Goal: Information Seeking & Learning: Learn about a topic

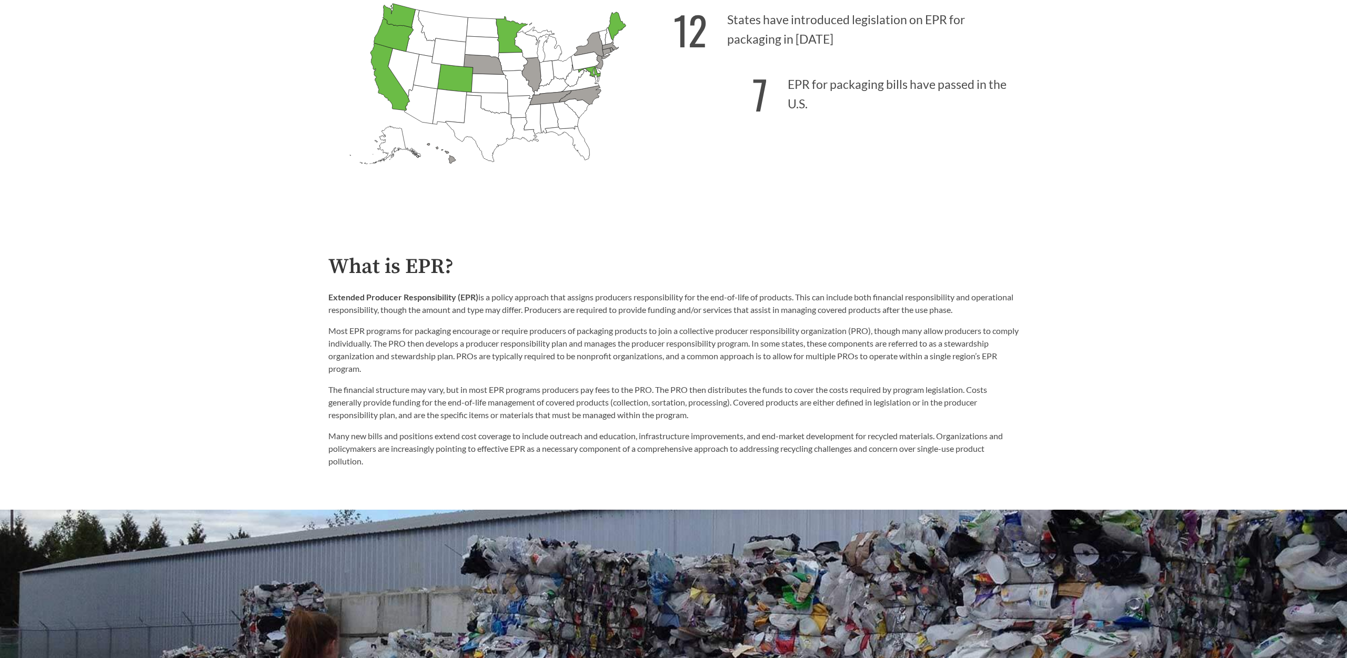
scroll to position [522, 0]
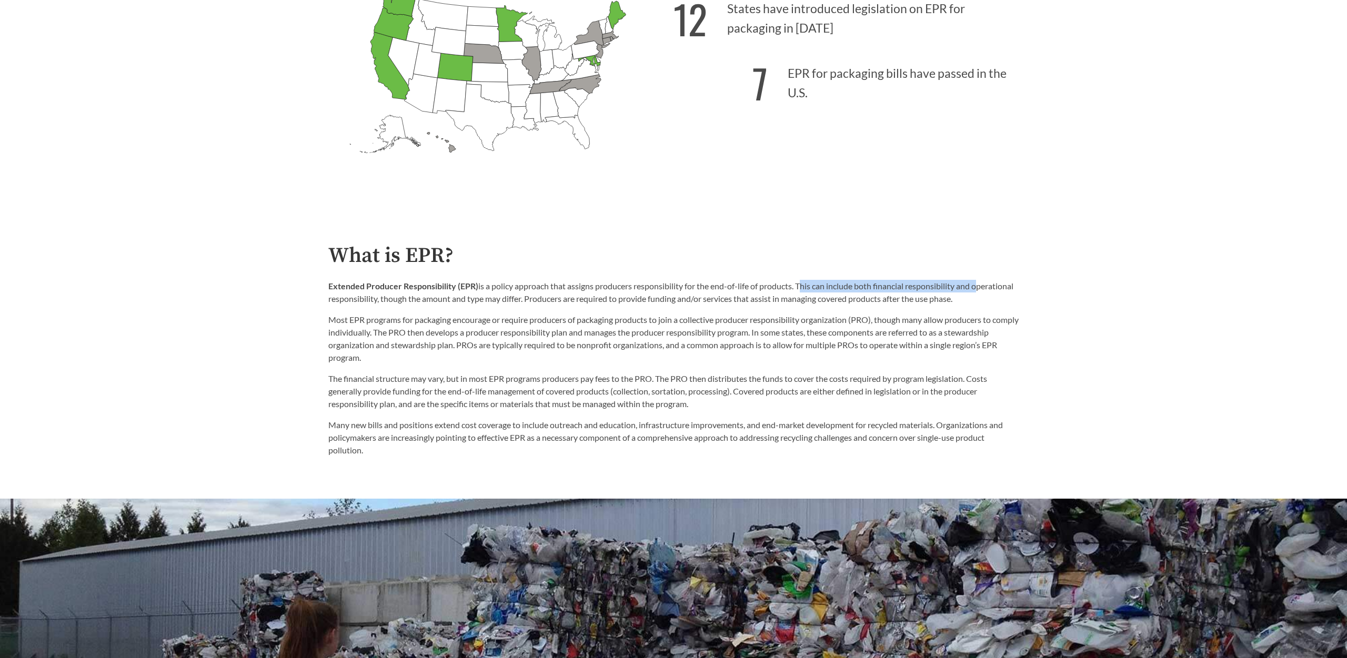
drag, startPoint x: 803, startPoint y: 286, endPoint x: 1036, endPoint y: 276, distance: 233.4
drag, startPoint x: 543, startPoint y: 286, endPoint x: 1009, endPoint y: 301, distance: 466.6
click at [1009, 301] on p "Extended Producer Responsibility (EPR) is a policy approach that assigns produc…" at bounding box center [673, 292] width 691 height 25
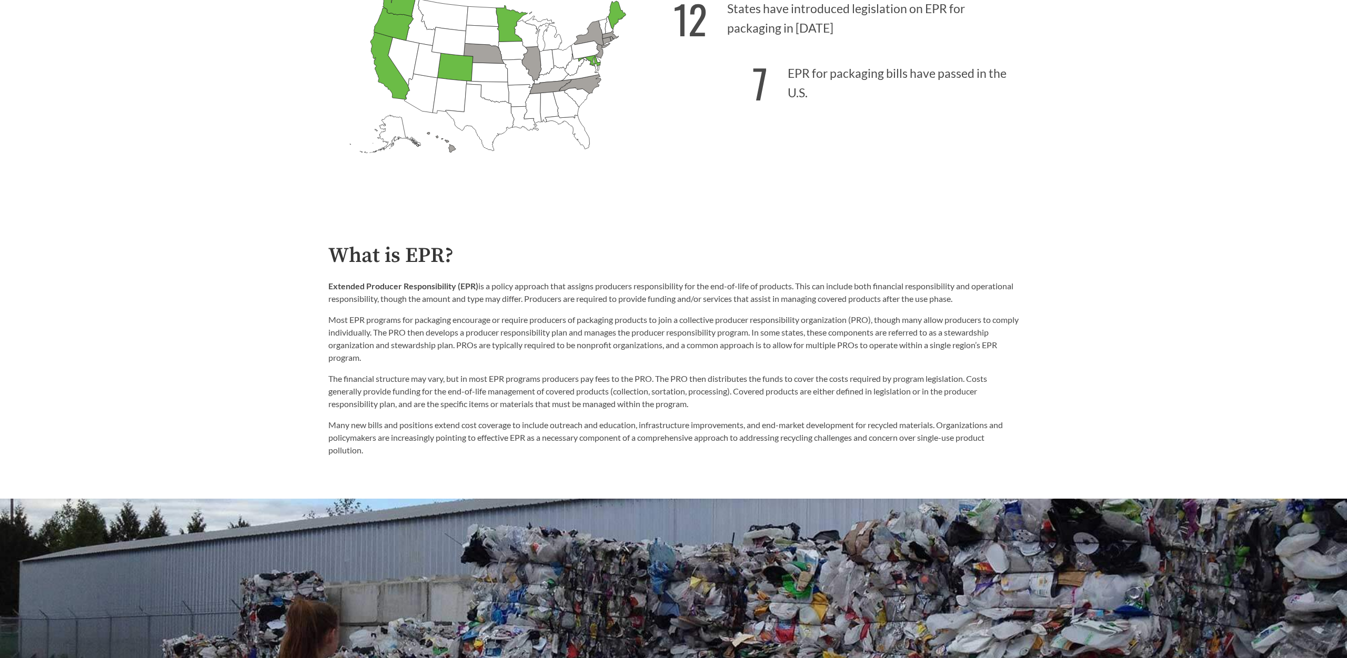
click at [1009, 301] on p "Extended Producer Responsibility (EPR) is a policy approach that assigns produc…" at bounding box center [673, 292] width 691 height 25
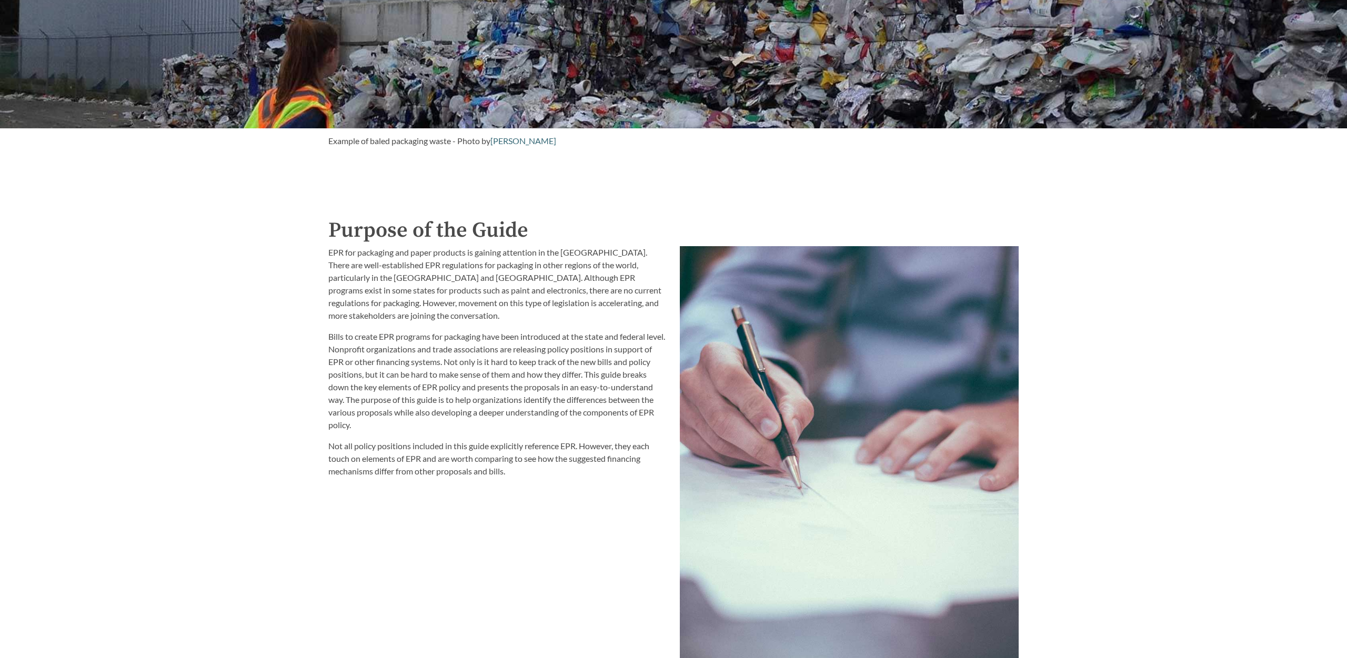
scroll to position [1110, 0]
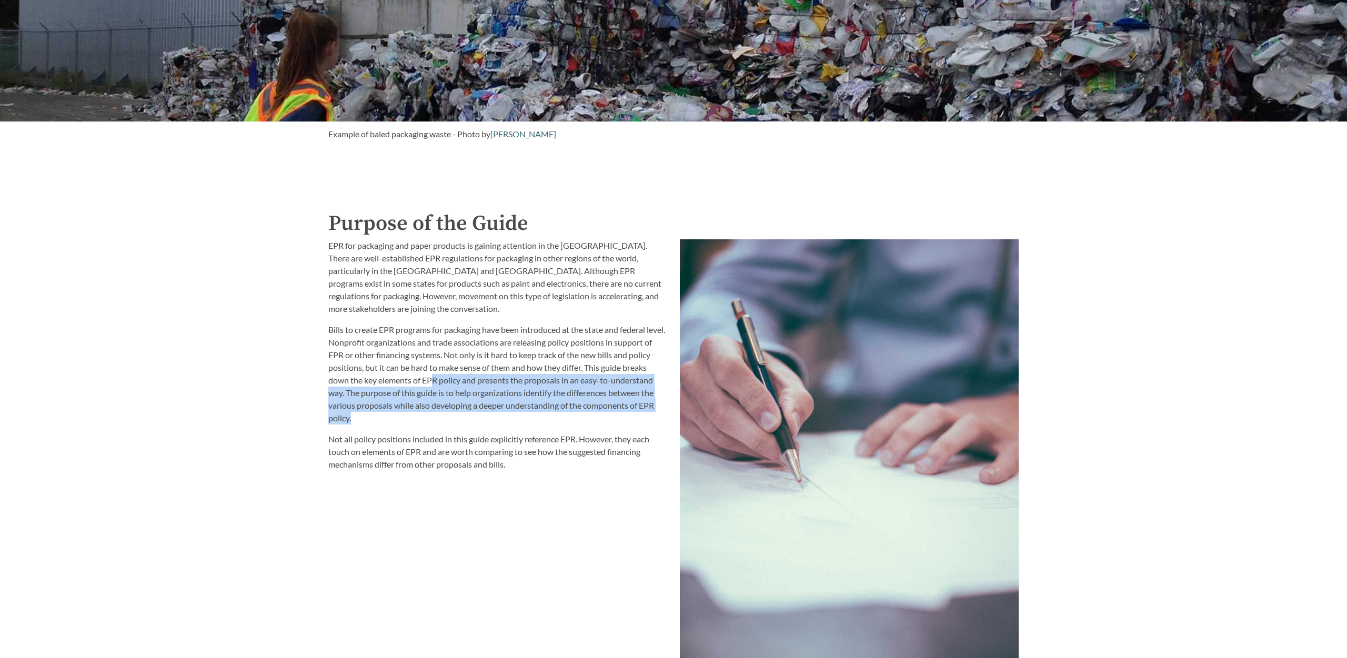
drag, startPoint x: 448, startPoint y: 383, endPoint x: 495, endPoint y: 423, distance: 61.6
click at [495, 423] on p "Bills to create EPR programs for packaging have been introduced at the state an…" at bounding box center [497, 374] width 339 height 101
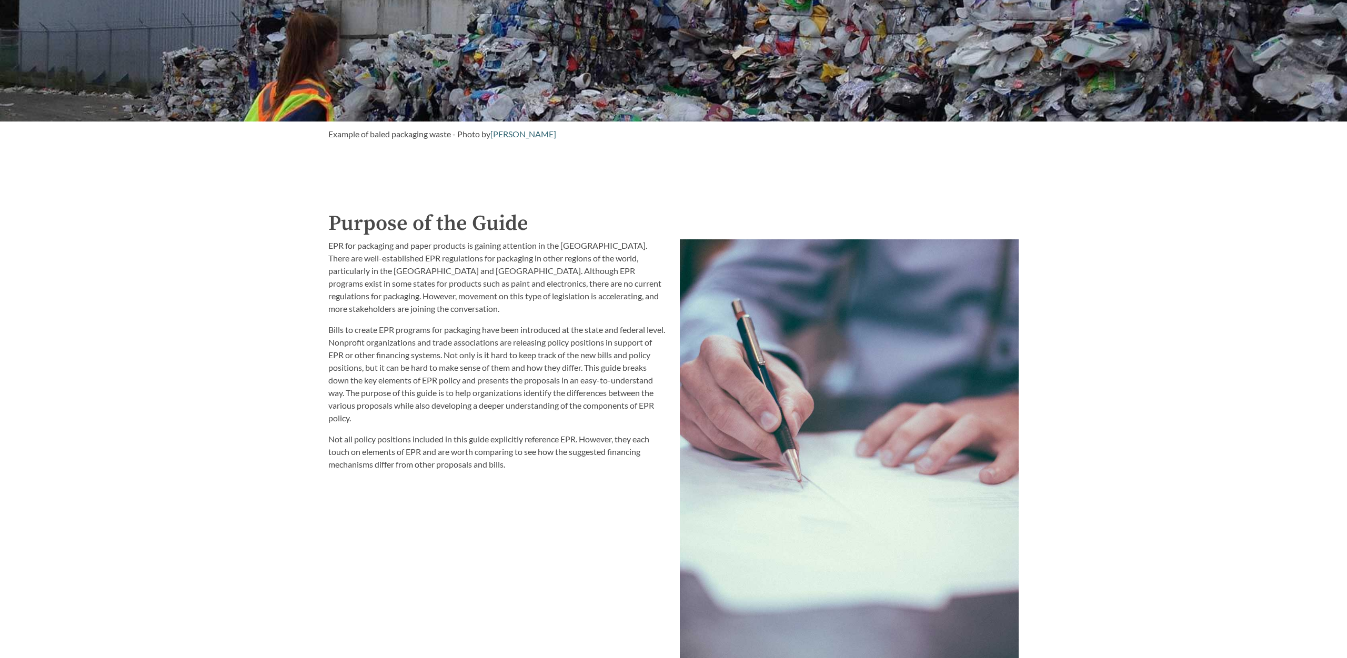
click at [495, 423] on p "Bills to create EPR programs for packaging have been introduced at the state an…" at bounding box center [497, 374] width 339 height 101
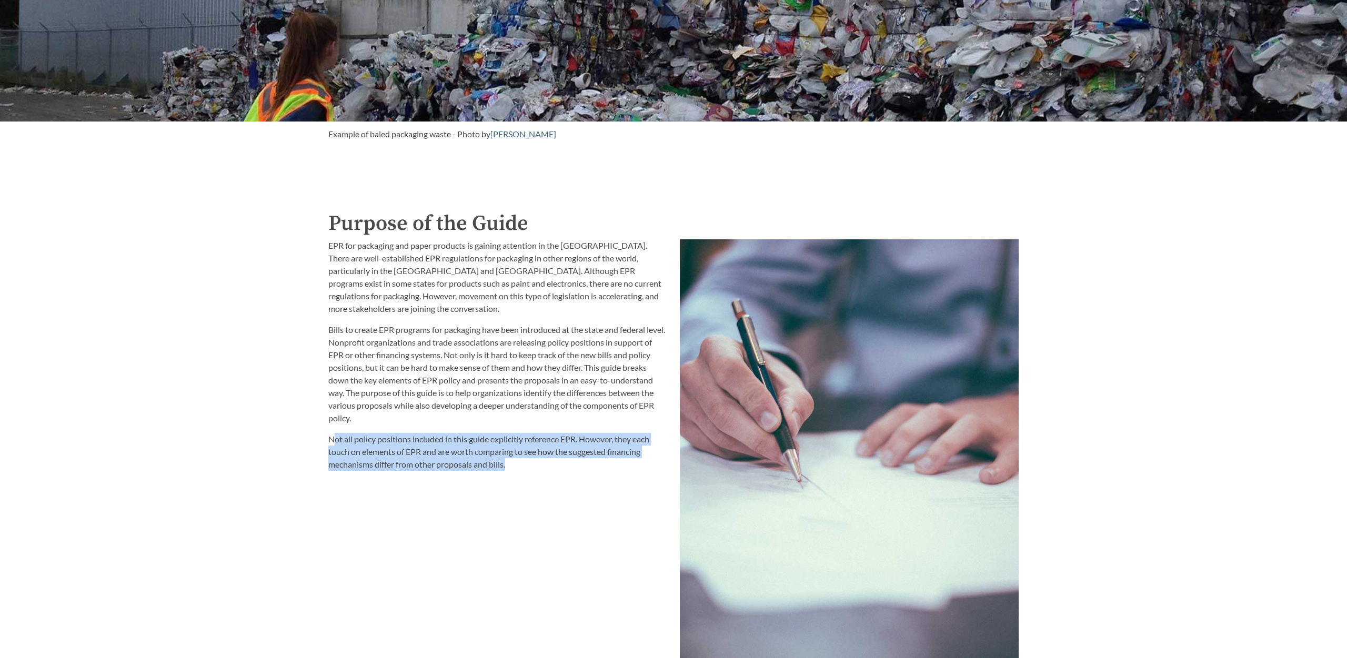
drag, startPoint x: 334, startPoint y: 439, endPoint x: 615, endPoint y: 464, distance: 282.1
click at [615, 464] on p "Not all policy positions included in this guide explicitly reference EPR. Howev…" at bounding box center [497, 452] width 339 height 38
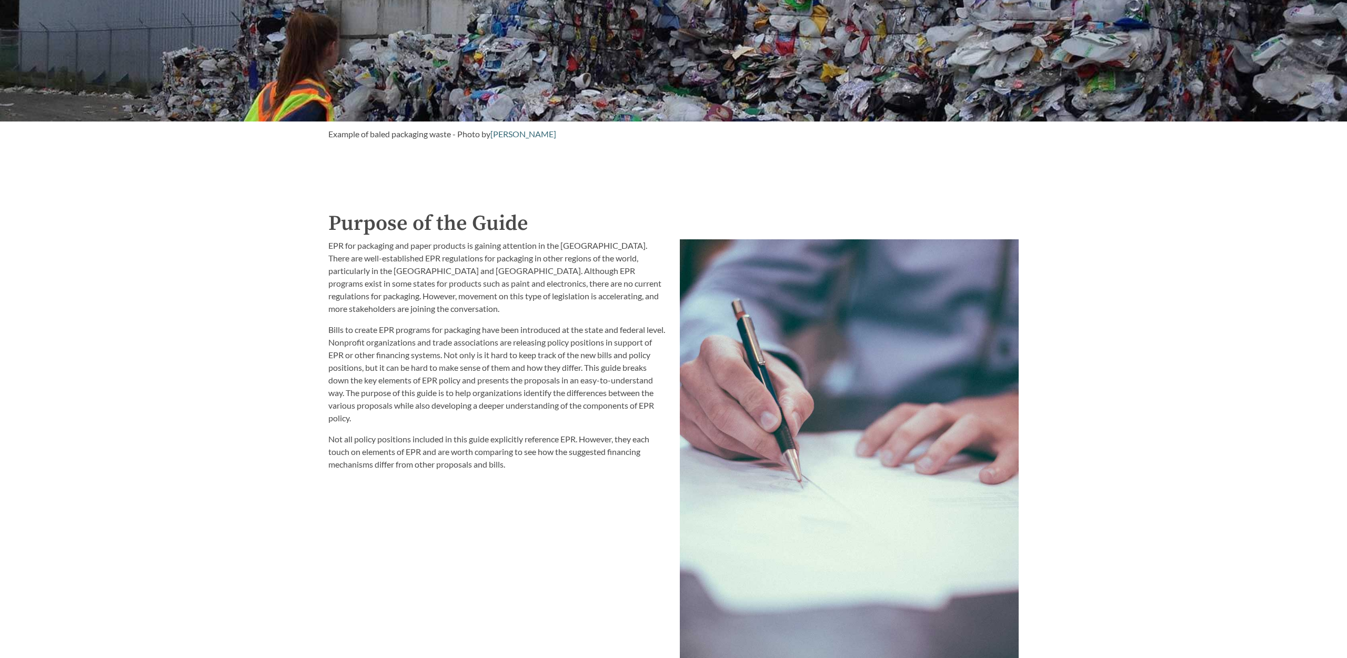
click at [615, 464] on p "Not all policy positions included in this guide explicitly reference EPR. Howev…" at bounding box center [497, 452] width 339 height 38
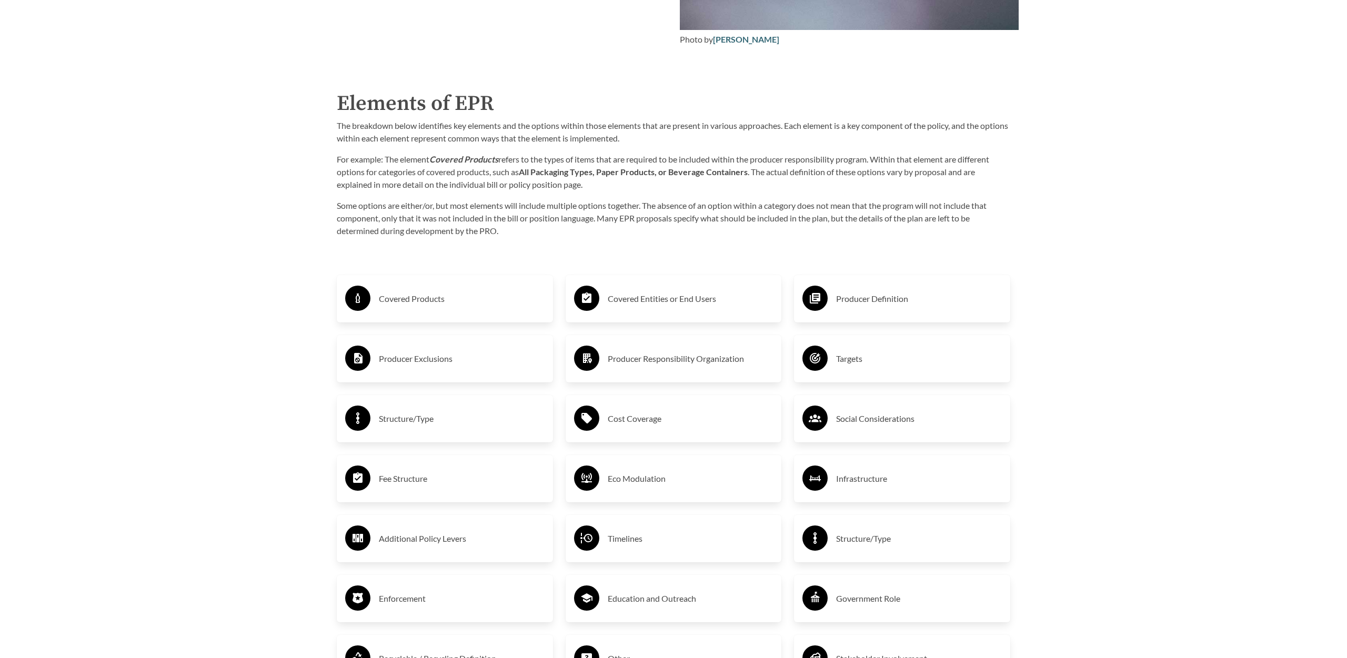
scroll to position [1789, 0]
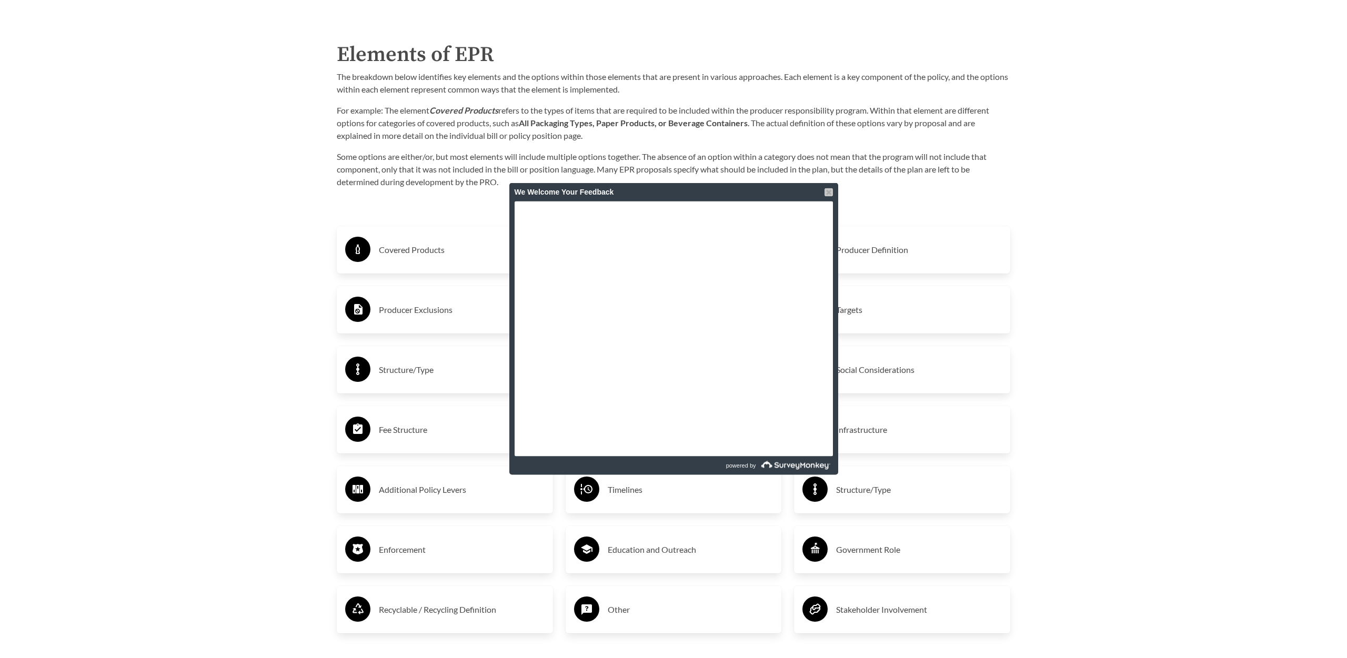
click at [828, 192] on div at bounding box center [829, 192] width 8 height 8
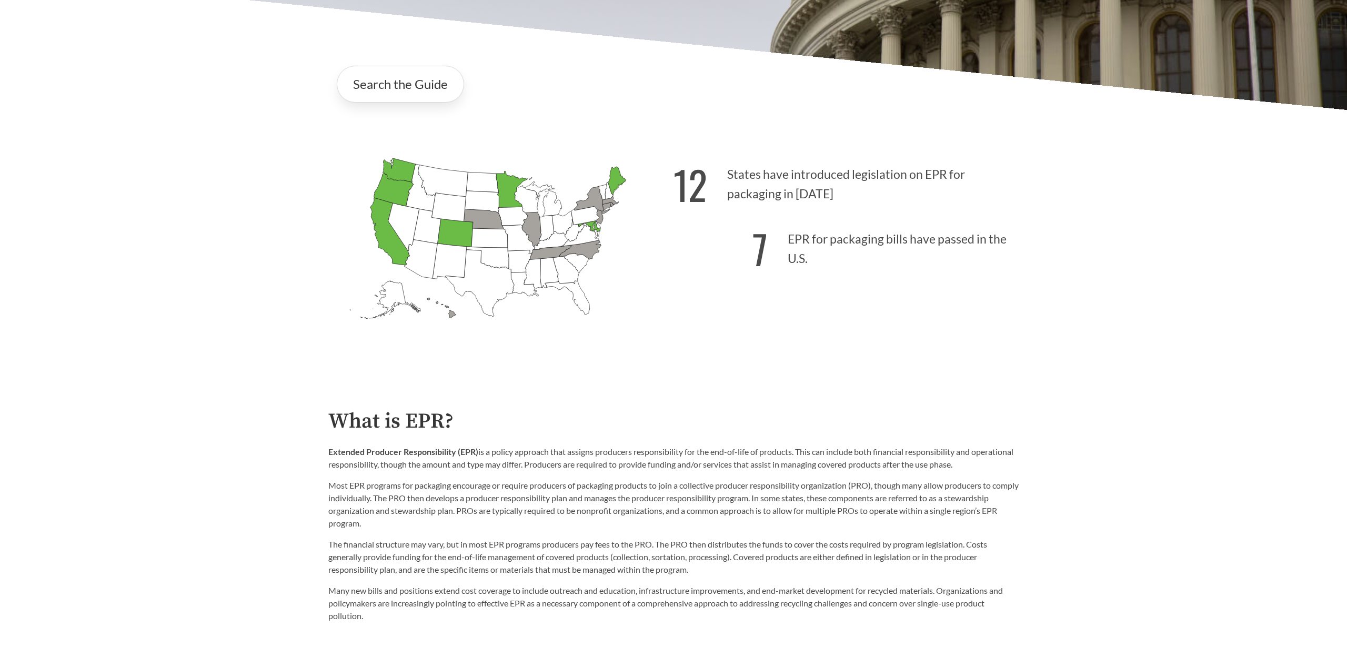
scroll to position [363, 0]
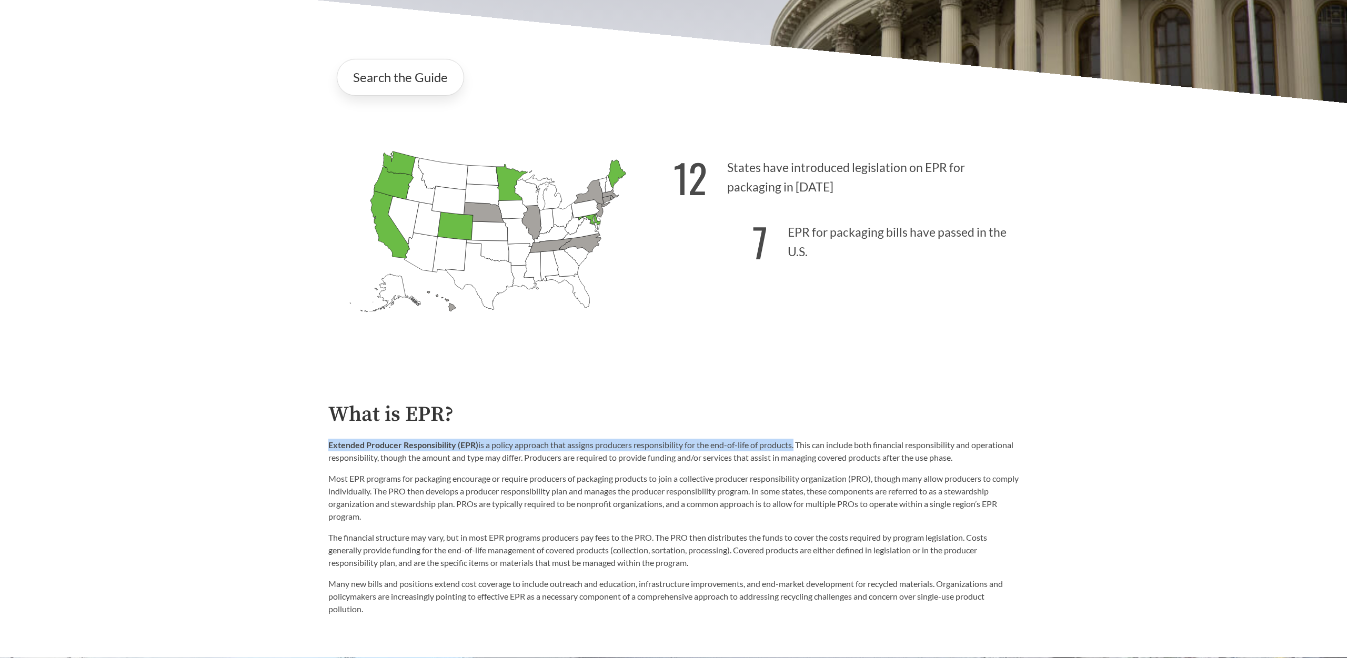
drag, startPoint x: 328, startPoint y: 445, endPoint x: 798, endPoint y: 446, distance: 469.5
click at [798, 446] on p "Extended Producer Responsibility (EPR) is a policy approach that assigns produc…" at bounding box center [673, 451] width 691 height 25
copy p "Extended Producer Responsibility (EPR) is a policy approach that assigns produc…"
click at [801, 452] on p "Extended Producer Responsibility (EPR) is a policy approach that assigns produc…" at bounding box center [673, 451] width 691 height 25
drag, startPoint x: 327, startPoint y: 443, endPoint x: 1083, endPoint y: 457, distance: 756.5
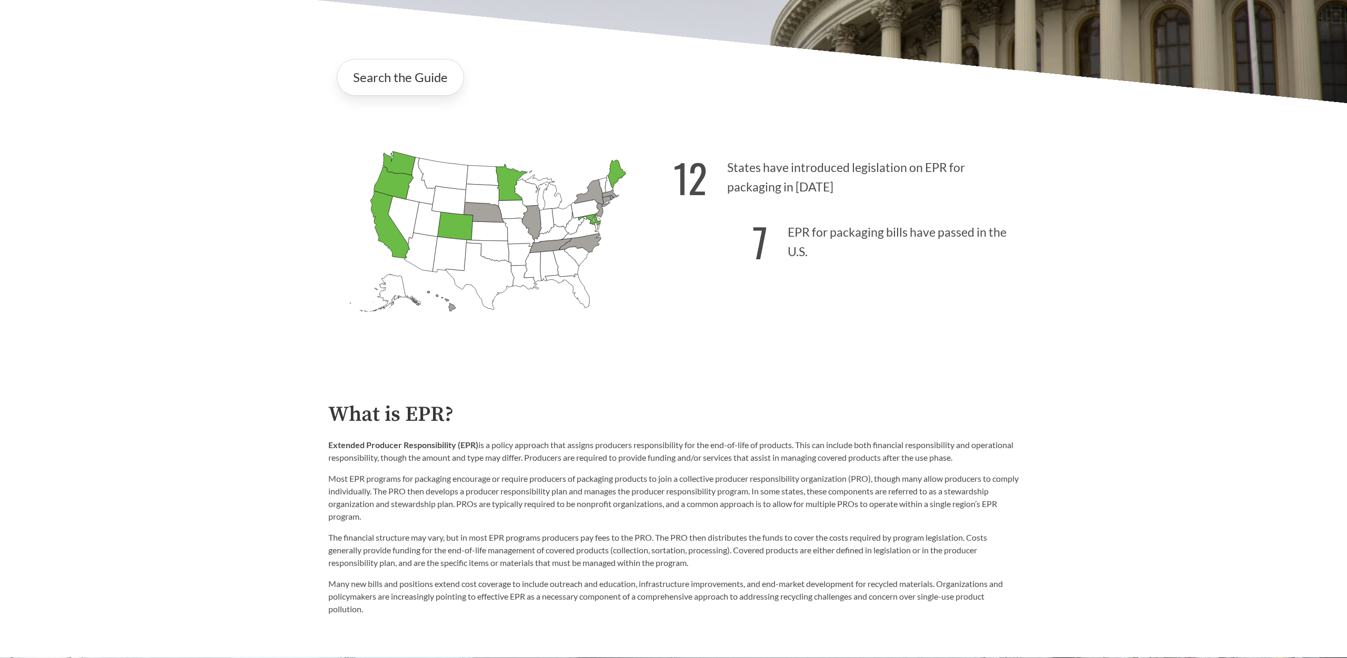
copy p "Extended Producer Responsibility (EPR) is a policy approach that assigns produc…"
